Goal: Information Seeking & Learning: Learn about a topic

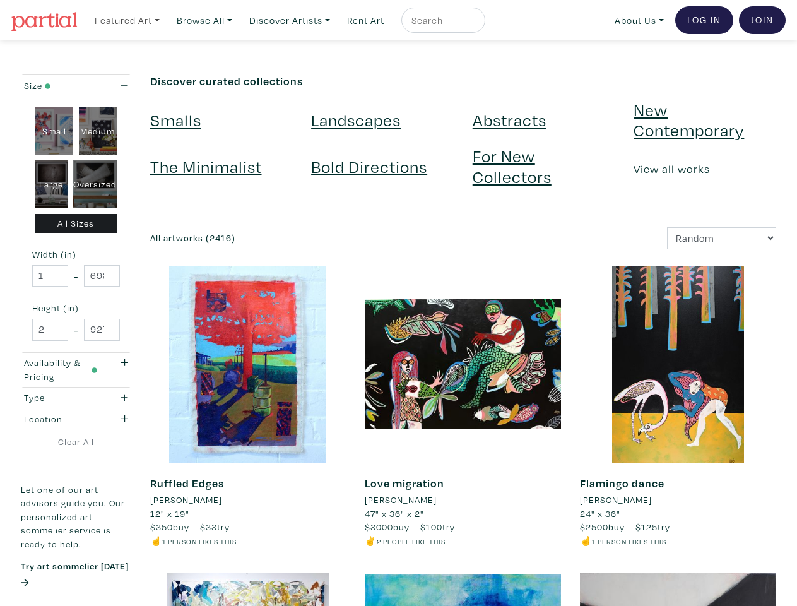
click at [128, 20] on link "Featured Art" at bounding box center [127, 21] width 76 height 26
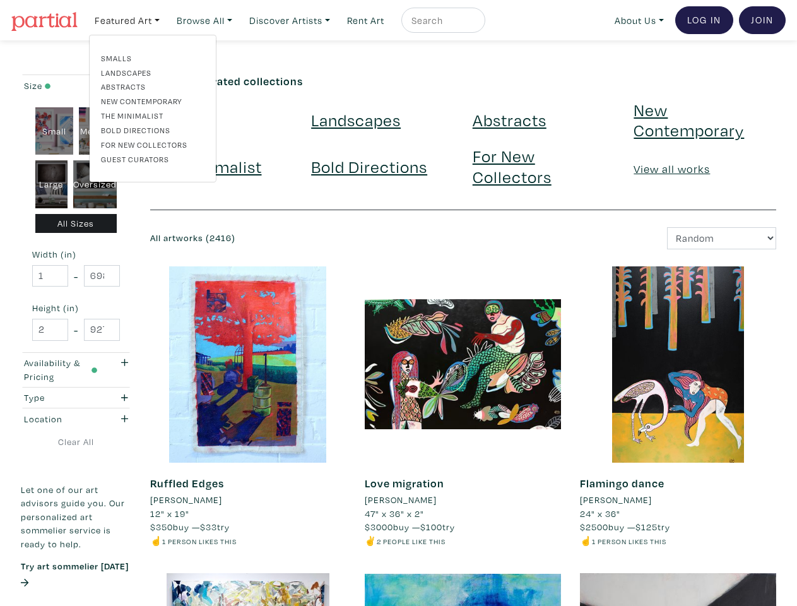
click at [208, 20] on link "Browse All" at bounding box center [204, 21] width 67 height 26
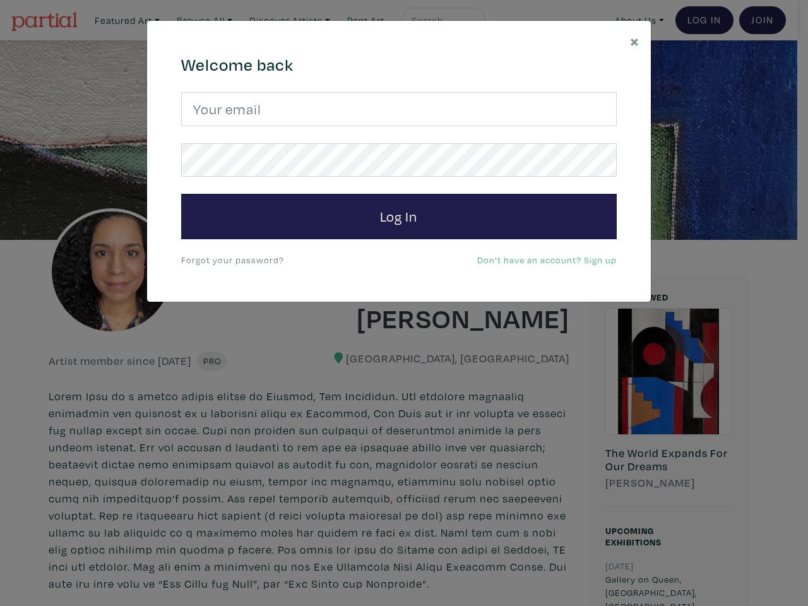
click at [404, 303] on div "× 664c6a6d6e3476504e6b79362f4172494552756f694733386b666278545363695a485979654c4…" at bounding box center [404, 303] width 808 height 606
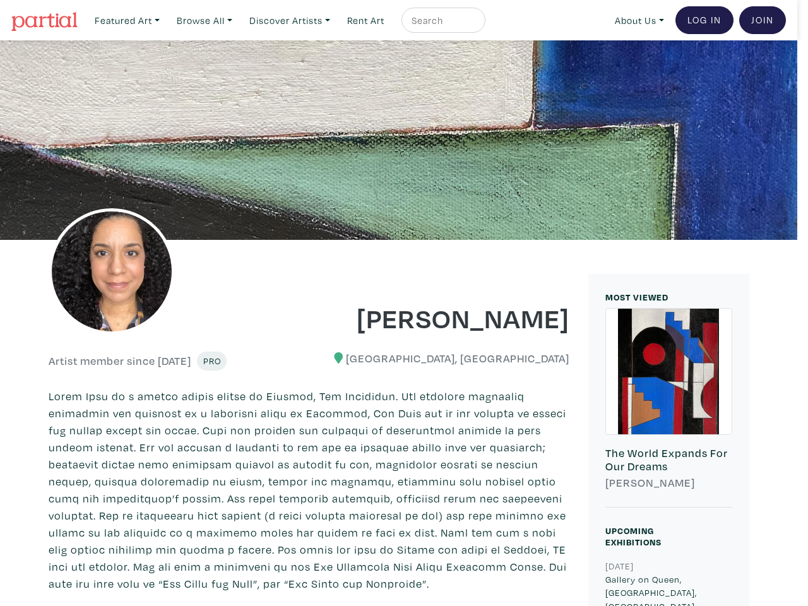
click at [399, 217] on div at bounding box center [398, 139] width 797 height 199
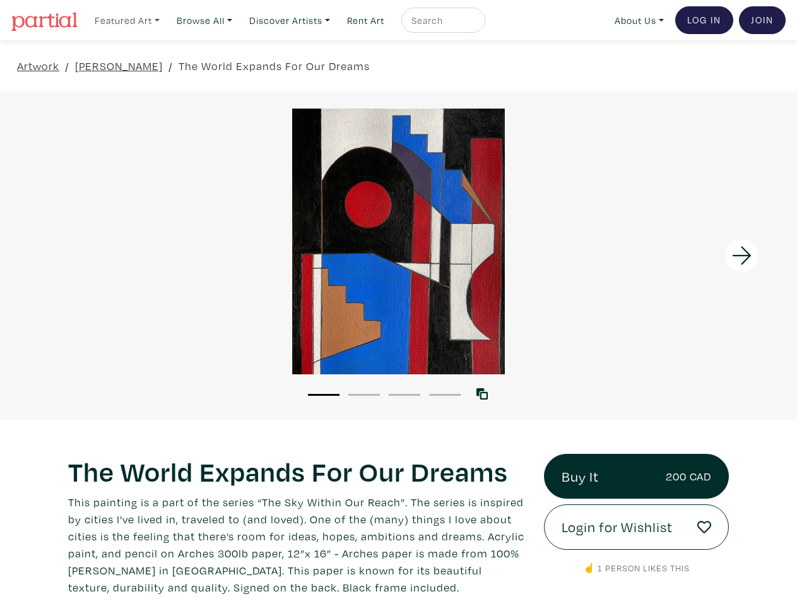
click at [128, 20] on link "Featured Art" at bounding box center [127, 21] width 76 height 26
click at [208, 20] on link "Browse All" at bounding box center [204, 21] width 67 height 26
click at [296, 20] on link "Discover Artists" at bounding box center [290, 21] width 92 height 26
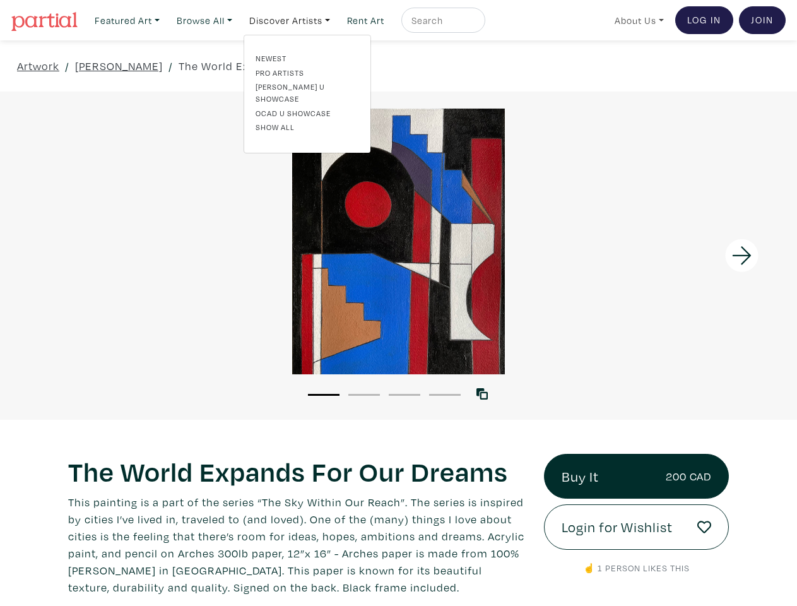
click at [637, 20] on link "About Us" at bounding box center [639, 21] width 61 height 26
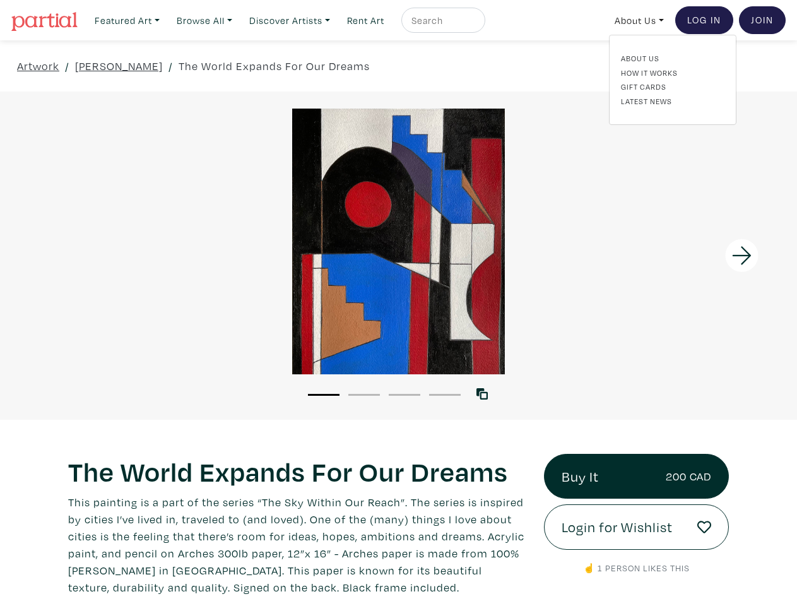
click at [698, 255] on div at bounding box center [697, 256] width 199 height 328
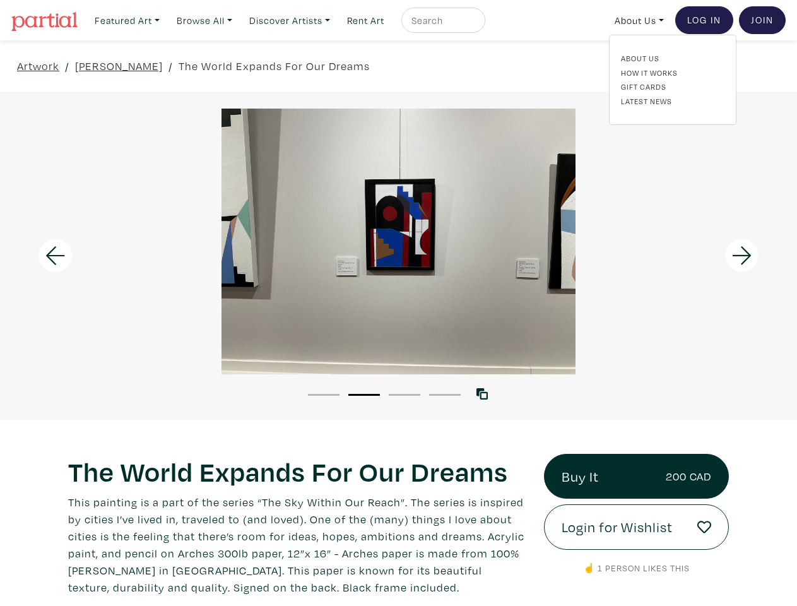
click at [324, 394] on button "1" at bounding box center [324, 395] width 32 height 2
click at [364, 394] on button "2" at bounding box center [364, 395] width 32 height 2
click at [405, 394] on button "3" at bounding box center [405, 395] width 32 height 2
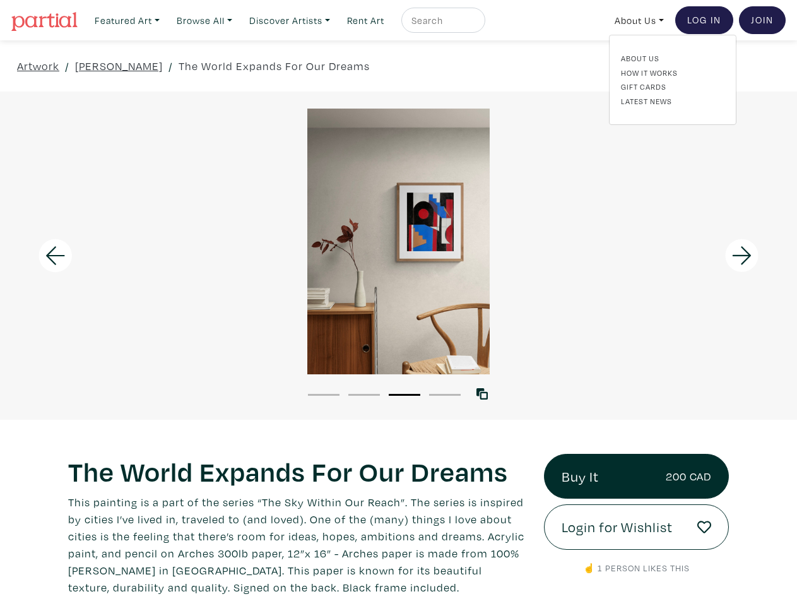
click at [445, 394] on button "4" at bounding box center [445, 395] width 32 height 2
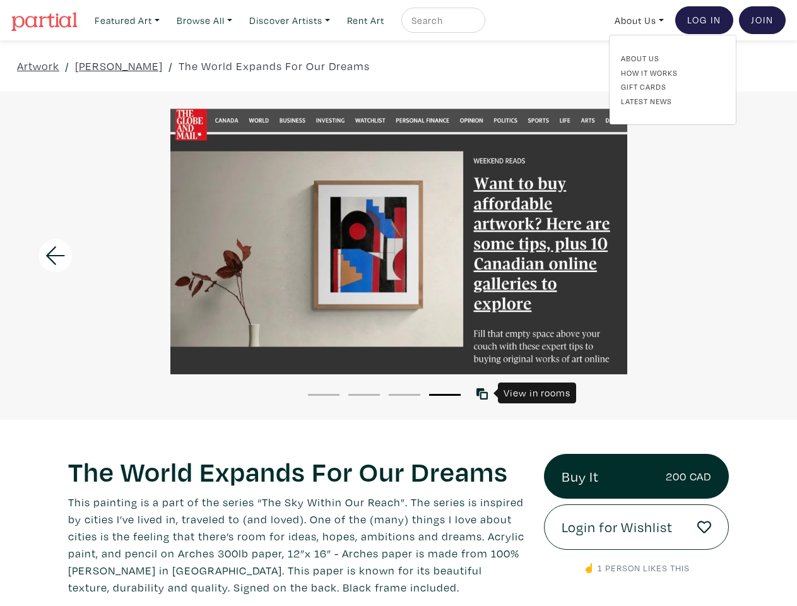
click at [485, 393] on icon at bounding box center [482, 393] width 11 height 11
